Goal: Task Accomplishment & Management: Use online tool/utility

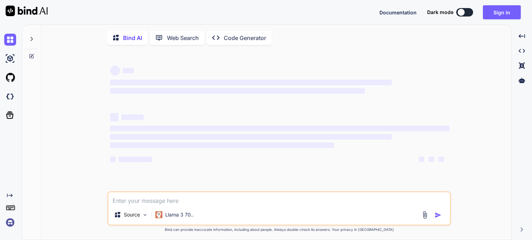
type textarea "x"
type textarea "i"
type textarea "x"
type textarea "I need to make a"
type textarea "x"
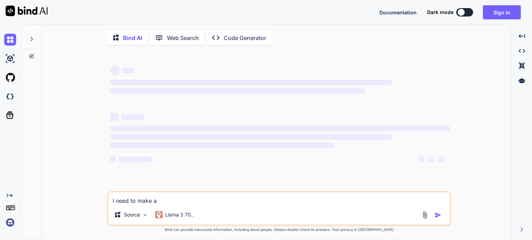
type textarea "I need to make a"
type textarea "x"
type textarea "I need to make a g"
type textarea "x"
type textarea "I need to make a ga"
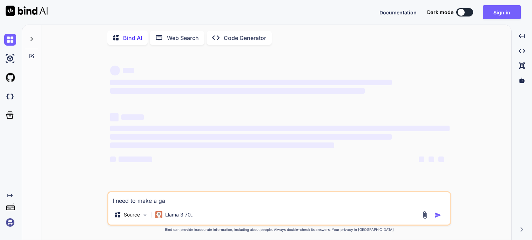
type textarea "x"
type textarea "I need to make a gam"
type textarea "x"
type textarea "I need to make a game"
type textarea "x"
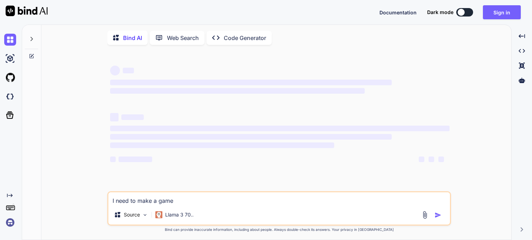
type textarea "I need to make a game"
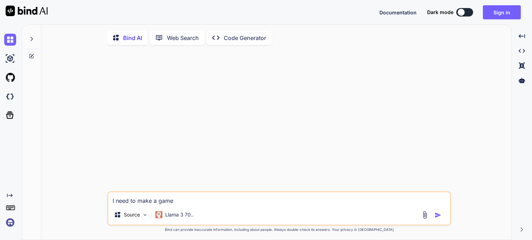
type textarea "x"
type textarea "I need to make a game f"
type textarea "x"
type textarea "I need to make a game fo"
type textarea "x"
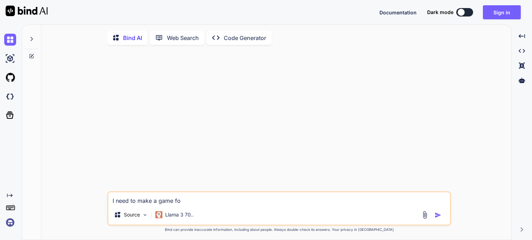
type textarea "I need to make a game for"
type textarea "x"
type textarea "I need to make a game for"
type textarea "x"
type textarea "I need to make a game for"
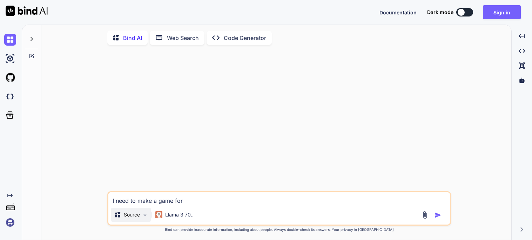
click at [125, 213] on p "Source" at bounding box center [132, 214] width 16 height 7
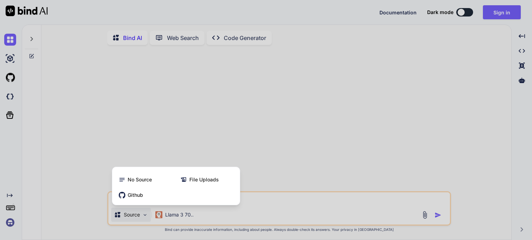
click at [125, 213] on div at bounding box center [266, 120] width 532 height 240
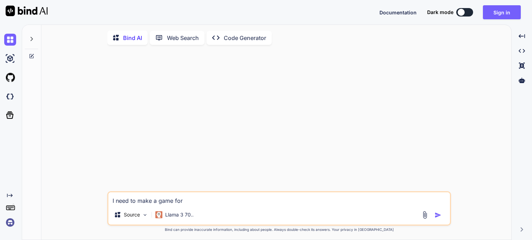
click at [200, 196] on textarea "I need to make a game for" at bounding box center [278, 198] width 341 height 13
click at [234, 34] on p "Code Generator" at bounding box center [245, 38] width 42 height 8
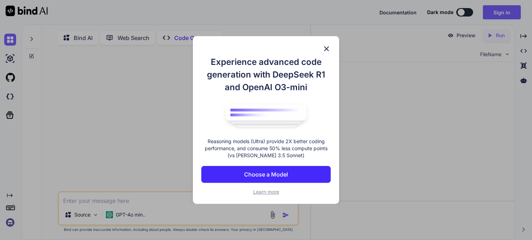
click at [326, 49] on img at bounding box center [326, 49] width 8 height 8
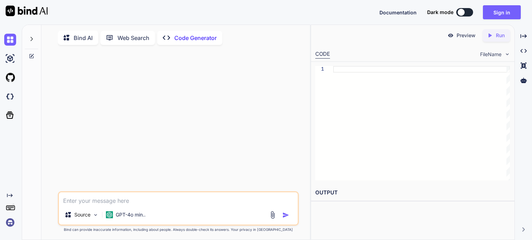
click at [87, 202] on textarea at bounding box center [178, 198] width 239 height 13
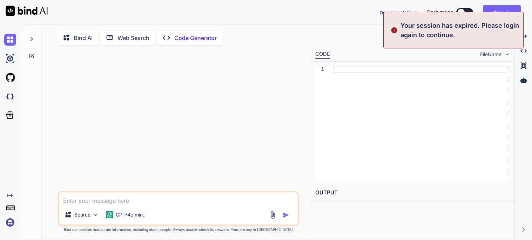
type textarea "x"
type textarea "i"
type textarea "x"
type textarea "I"
type textarea "x"
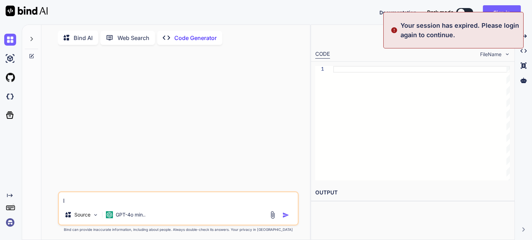
type textarea "I n"
type textarea "x"
type textarea "I ne"
type textarea "x"
type textarea "I nee"
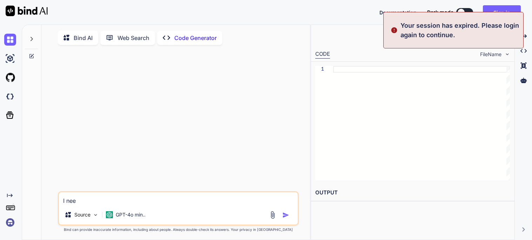
type textarea "x"
type textarea "I need"
type textarea "x"
type textarea "I need to"
type textarea "x"
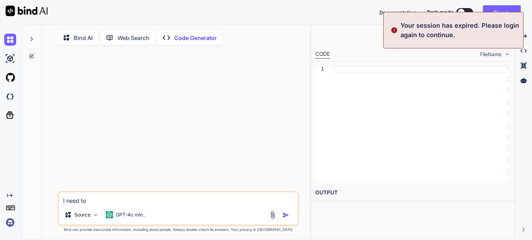
type textarea "I need to"
type textarea "x"
type textarea "I need to m"
type textarea "x"
type textarea "I need to ma"
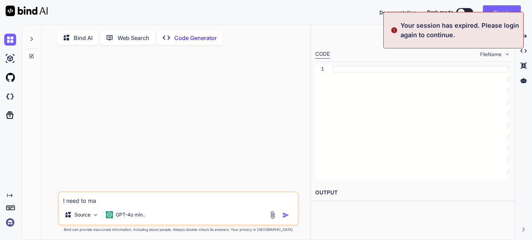
type textarea "x"
type textarea "I need to mak"
type textarea "x"
type textarea "I need to make"
type textarea "x"
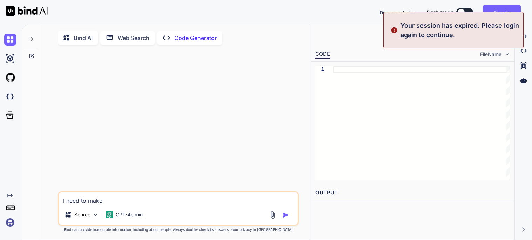
type textarea "I need to make a"
type textarea "x"
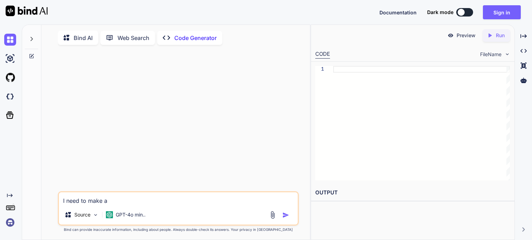
type textarea "I need to make a v"
type textarea "x"
type textarea "I need to make a ve"
type textarea "x"
type textarea "I need to make a ver"
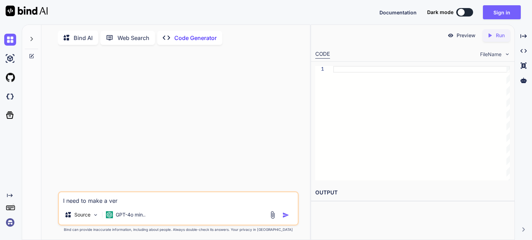
type textarea "x"
type textarea "I need to make a very"
type textarea "x"
type textarea "I need to make a very"
type textarea "x"
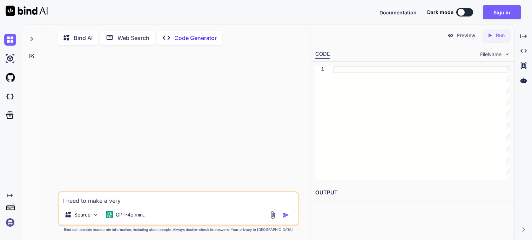
type textarea "I need to make a very i"
type textarea "x"
type textarea "I need to make a very in"
type textarea "x"
type textarea "I need to make a very ind"
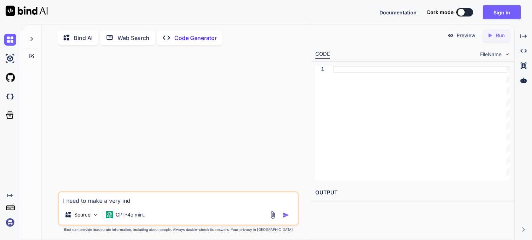
type textarea "x"
type textarea "I need to make a very inde"
type textarea "x"
type textarea "I need to make a very indep"
type textarea "x"
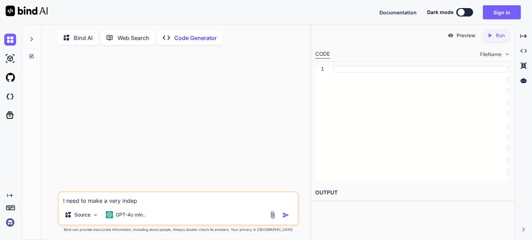
type textarea "I need to make a very indept"
type textarea "x"
type textarea "I need to make a very"
type textarea "x"
type textarea "I need to make a very in-depth"
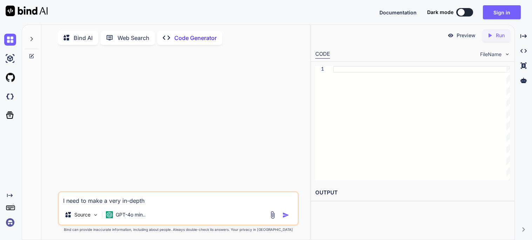
type textarea "x"
type textarea "I need to make a very in-depth g"
type textarea "x"
type textarea "I need to make a very in-depth ga"
type textarea "x"
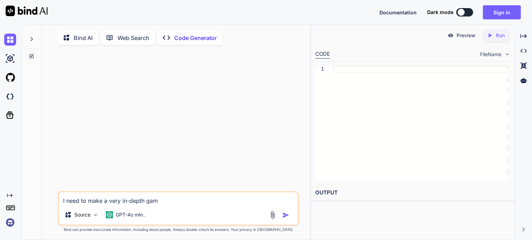
type textarea "I need to make a very in-depth game"
type textarea "x"
type textarea "I need to make a very in-depth game"
type textarea "x"
type textarea "I need to make a very in-depth game c"
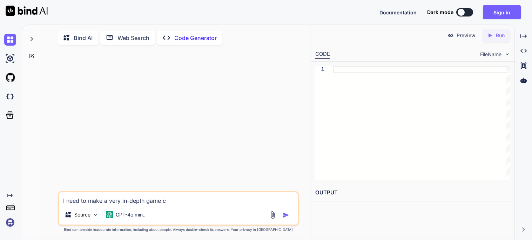
type textarea "x"
type textarea "I need to make a very in-depth game can"
type textarea "x"
type textarea "I need to make a very in-depth game can"
type textarea "x"
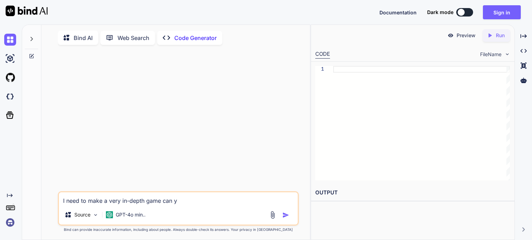
type textarea "I need to make a very in-depth game can yo"
type textarea "x"
type textarea "I need to make a very in-depth game can you"
type textarea "x"
type textarea "I need to make a very in-depth game can you"
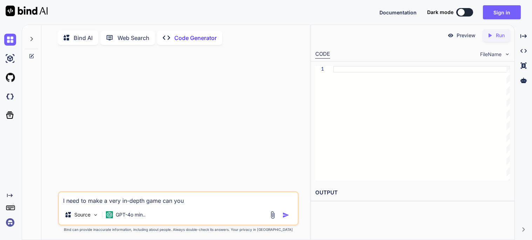
type textarea "x"
type textarea "I need to make a very in-depth game can you m"
type textarea "x"
type textarea "I need to make a very in-depth game can you ma"
type textarea "x"
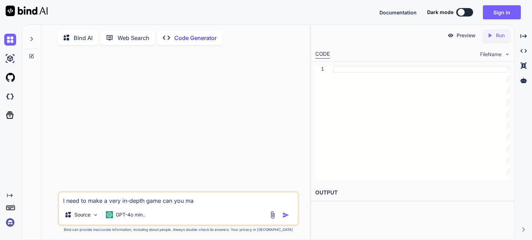
type textarea "I need to make a very in-depth game can you mak"
type textarea "x"
type textarea "I need to make a very in-depth game can you make"
type textarea "x"
type textarea "I need to make a very in-depth game can you make"
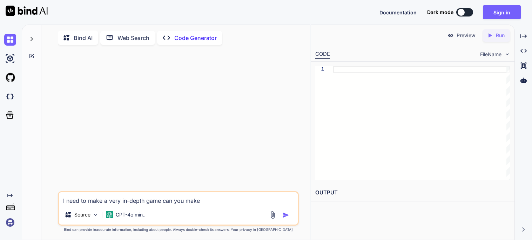
type textarea "x"
type textarea "I need to make a very in-depth game can you make i"
type textarea "x"
type textarea "I need to make a very in-depth game can you make it"
type textarea "x"
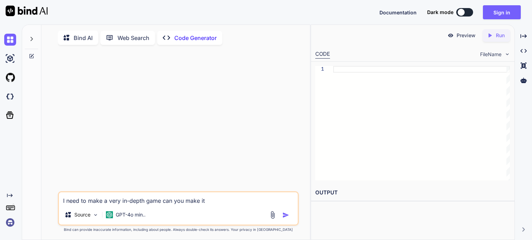
type textarea "I need to make a very in-depth game can you make it"
type textarea "x"
type textarea "I need to make a very in-depth game can you make it i"
type textarea "x"
type textarea "I need to make a very in-depth game can you make it it"
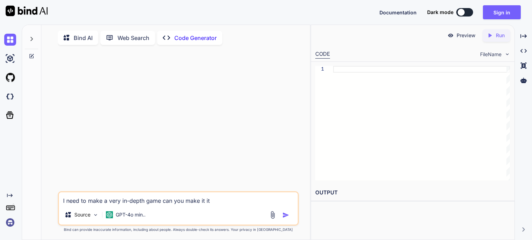
type textarea "x"
type textarea "I need to make a very in-depth game can you make it it"
type textarea "x"
type textarea "I need to make a very in-depth game can you make it it n"
type textarea "x"
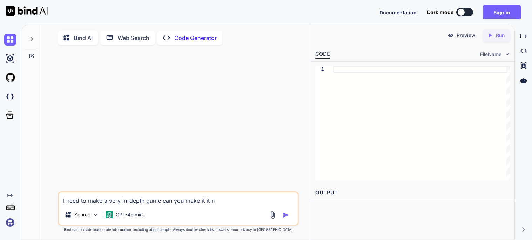
type textarea "I need to make a very in-depth game can you make it it ne"
type textarea "x"
type textarea "I need to make a very in-depth game can you make it it nee"
type textarea "x"
type textarea "I need to make a very in-depth game can you make it it need"
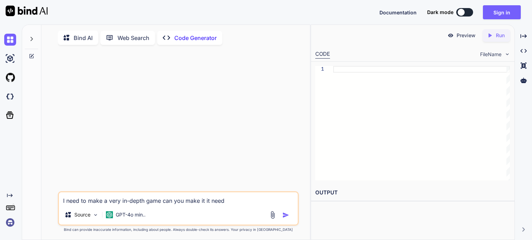
type textarea "x"
type textarea "I need to make a very in-depth game can you make it it needs"
type textarea "x"
type textarea "I need to make a very in-depth game can you make it it needs"
type textarea "x"
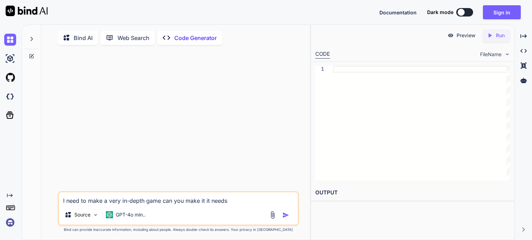
type textarea "I need to make a very in-depth game can you make it it needs t"
type textarea "x"
type textarea "I need to make a very in-depth game can you make it it needs to"
type textarea "x"
type textarea "I need to make a very in-depth game can you make it it needs to"
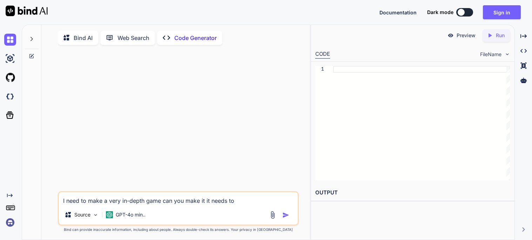
type textarea "x"
type textarea "I need to make a very in-depth game can you make it it needs to b"
type textarea "x"
type textarea "I need to make a very in-depth game can you make it it needs to be"
type textarea "x"
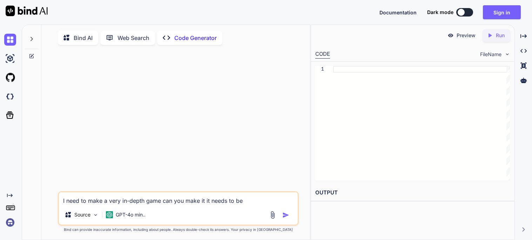
type textarea "I need to make a very in-depth game can you make it it needs to be a"
type textarea "x"
type textarea "I need to make a very in-depth game can you make it it needs to be a"
type textarea "x"
type textarea "I need to make a very in-depth game can you make it it needs to be a g"
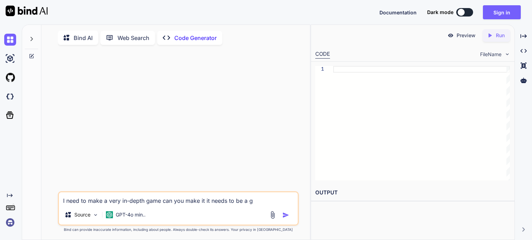
type textarea "x"
type textarea "I need to make a very in-depth game can you make it it needs to be a ga"
type textarea "x"
type textarea "I need to make a very in-depth game can you make it it needs to be a game"
type textarea "x"
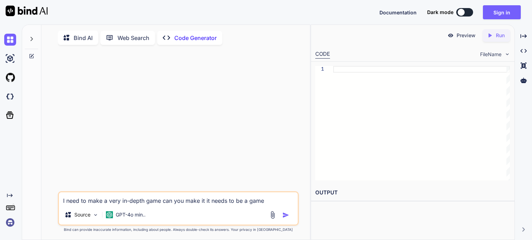
type textarea "I need to make a very in-depth game can you make it it needs to be a game"
type textarea "x"
type textarea "I need to make a very in-depth game can you make it it needs to be a game l"
type textarea "x"
type textarea "I need to make a very in-depth game can you make it it needs to be a game li"
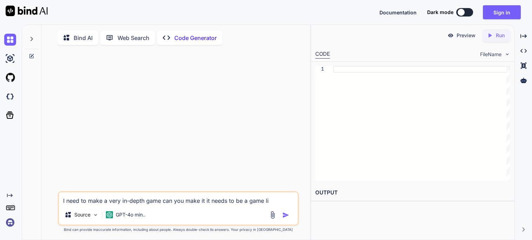
type textarea "x"
type textarea "I need to make a very in-depth game can you make it it needs to be a game lik"
type textarea "x"
type textarea "I need to make a very in-depth game can you make it it needs to be a game like"
type textarea "x"
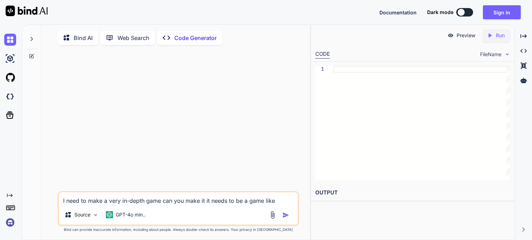
type textarea "I need to make a very in-depth game can you make it it needs to be a game like"
type textarea "x"
type textarea "I need to make a very in-depth game can you make it it needs to be a game like t"
type textarea "x"
type textarea "I need to make a very in-depth game can you make it it needs to be a game like …"
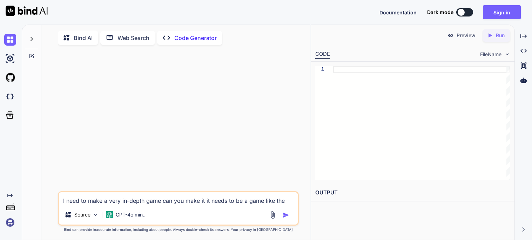
type textarea "x"
type textarea "I need to make a very in-depth game can you make it it needs to be a game like …"
type textarea "x"
type textarea "I need to make a very in-depth game can you make it it needs to be a game like …"
type textarea "x"
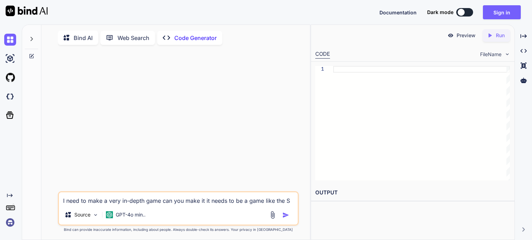
type textarea "I need to make a very in-depth game can you make it it needs to be a game like …"
type textarea "x"
type textarea "I need to make a very in-depth game can you make it it needs to be a game like …"
type textarea "x"
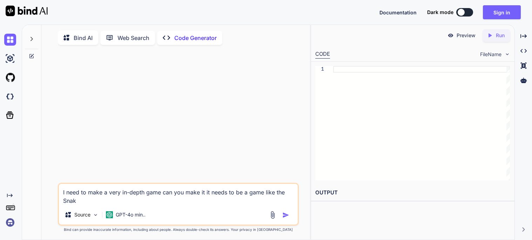
type textarea "I need to make a very in-depth game can you make it it needs to be a game like …"
type textarea "x"
type textarea "I need to make a very in-depth game can you make it it needs to be a game like …"
type textarea "x"
type textarea "I need to make a very in-depth game can you make it it needs to be a game like …"
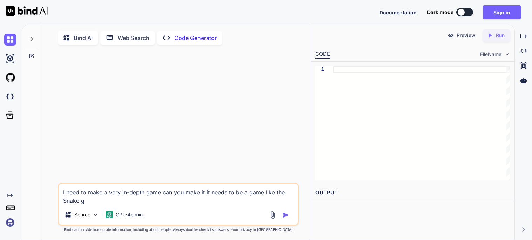
type textarea "x"
type textarea "I need to make a very in-depth game can you make it it needs to be a game like …"
type textarea "x"
type textarea "I need to make a very in-depth game can you make it it needs to be a game like …"
type textarea "x"
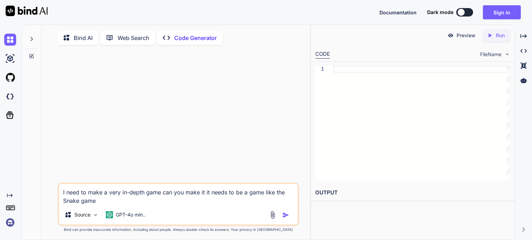
type textarea "I need to make a very in-depth game can you make it it needs to be a game like …"
type textarea "x"
type textarea "I need to make a very in-depth game can you make it it needs to be a game like …"
type textarea "x"
type textarea "I need to make a very in-depth game can you make it it needs to be a game like …"
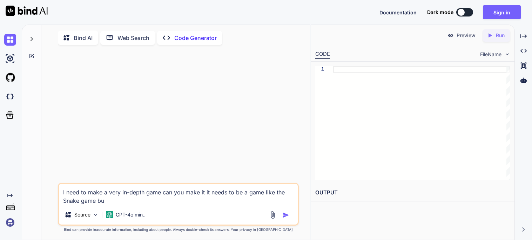
type textarea "x"
type textarea "I need to make a very in-depth game can you make it it needs to be a game like …"
type textarea "x"
type textarea "I need to make a very in-depth game can you make it it needs to be a game like …"
type textarea "x"
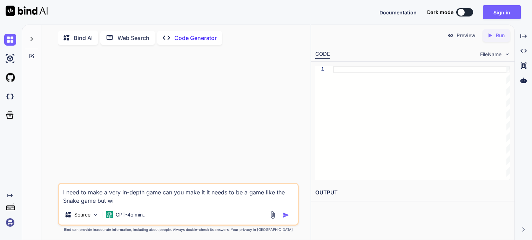
type textarea "I need to make a very in-depth game can you make it it needs to be a game like …"
type textarea "x"
click at [282, 218] on img "button" at bounding box center [285, 214] width 7 height 7
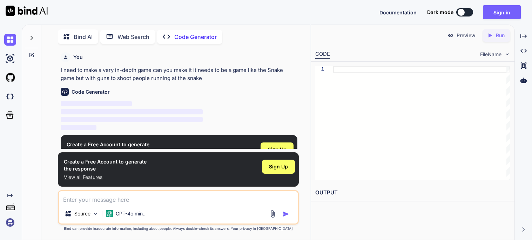
scroll to position [23, 0]
